Goal: Find specific page/section: Find specific page/section

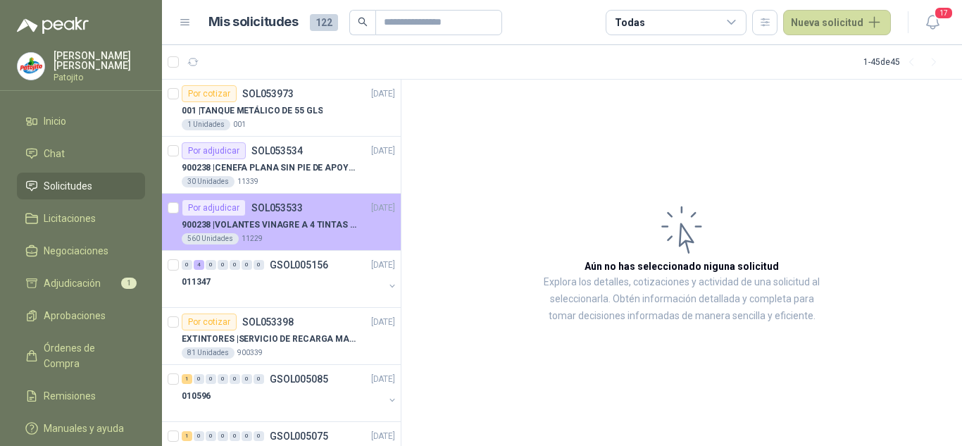
click at [306, 223] on p "900238 | VOLANTES VINAGRE A 4 TINTAS EN PROPALCOTE VER ARCHIVO ADJUNTO" at bounding box center [269, 224] width 175 height 13
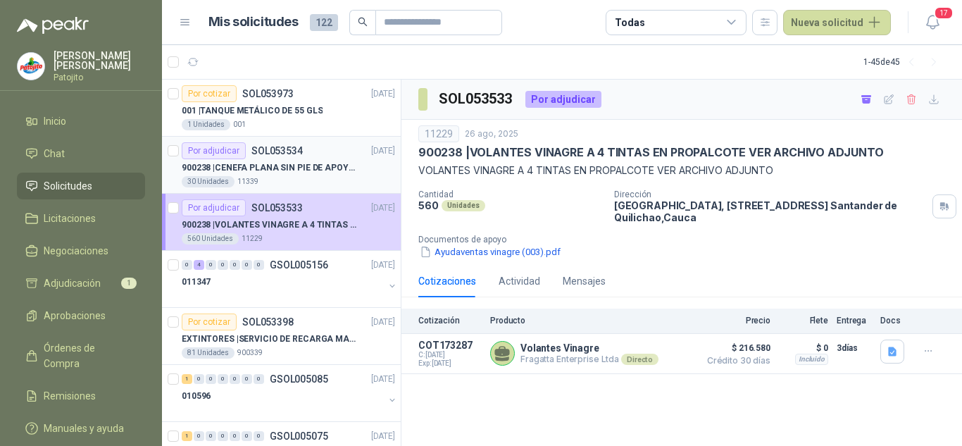
click at [303, 177] on div "30 Unidades 11339" at bounding box center [288, 181] width 213 height 11
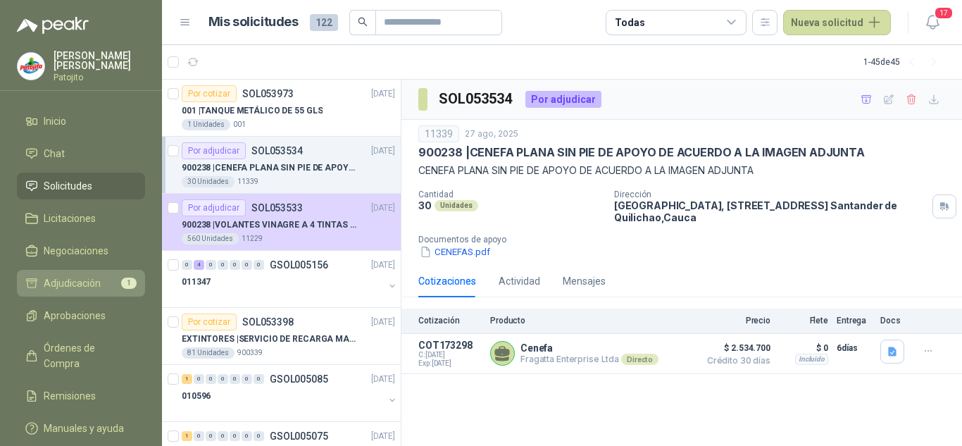
click at [65, 274] on link "Adjudicación 1" at bounding box center [81, 283] width 128 height 27
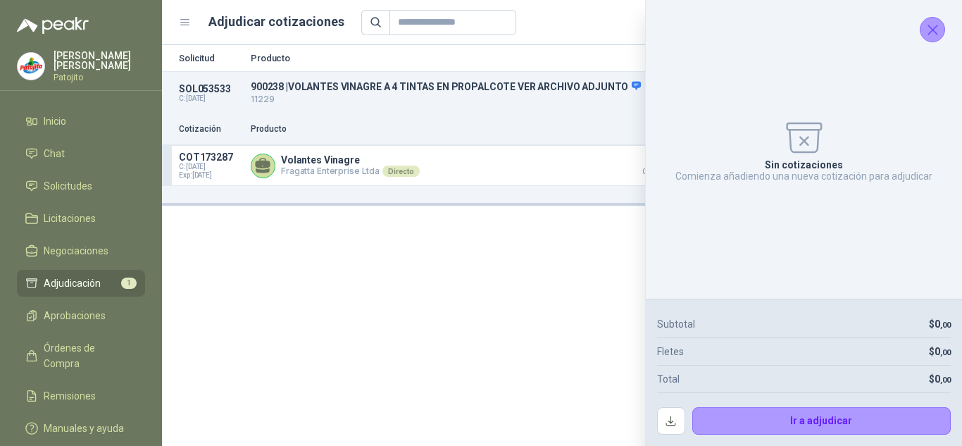
click at [937, 26] on icon "Cerrar" at bounding box center [933, 30] width 18 height 18
